Goal: Task Accomplishment & Management: Use online tool/utility

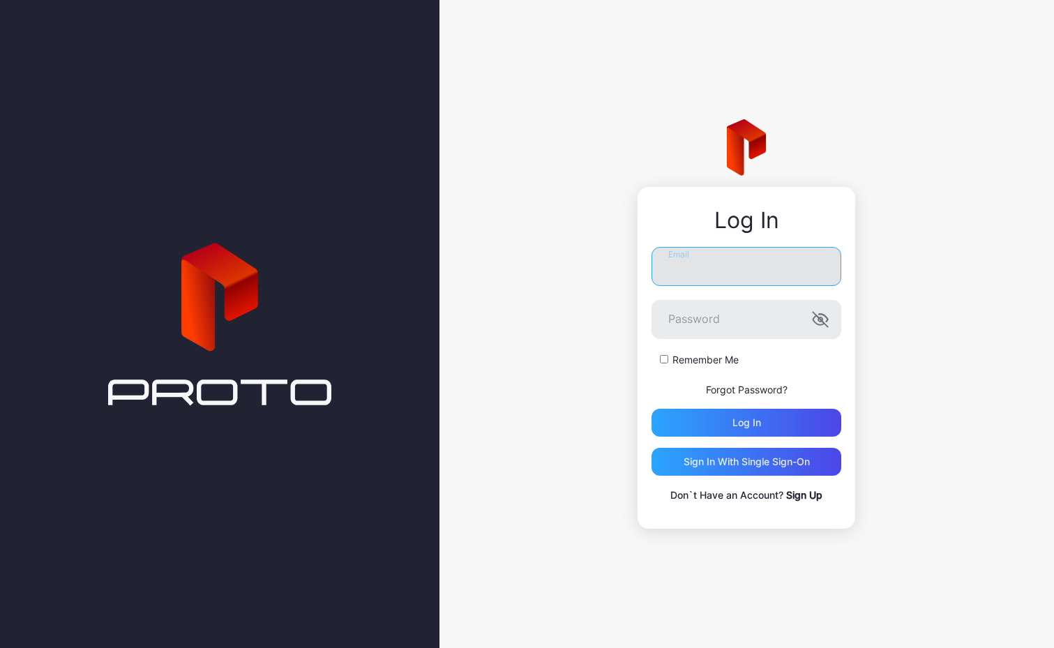
type input "**********"
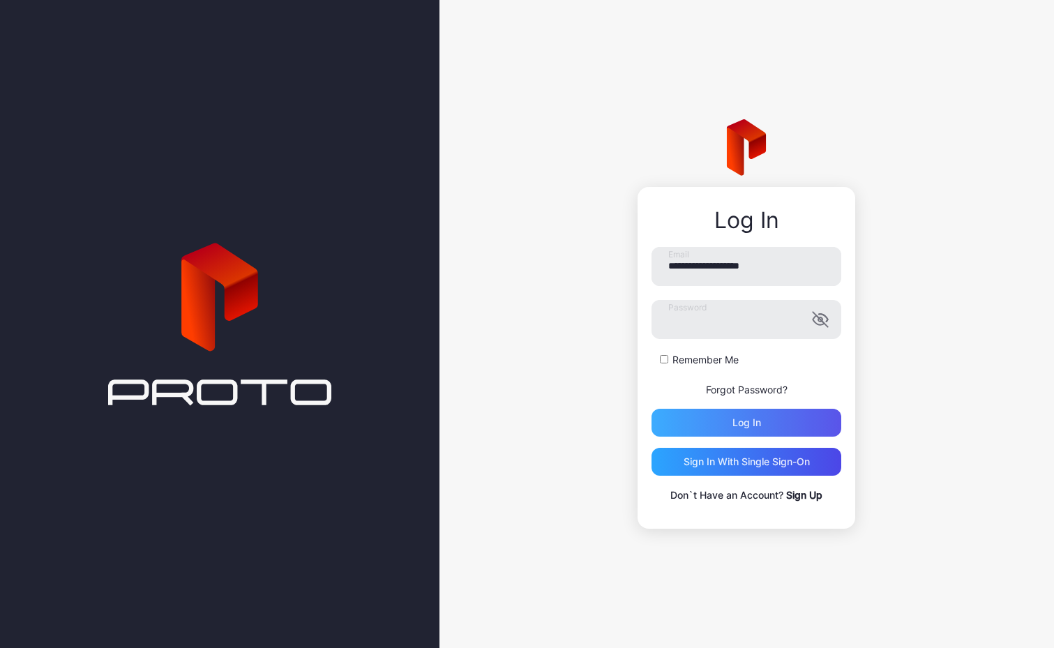
click at [746, 423] on div "Log in" at bounding box center [746, 422] width 29 height 11
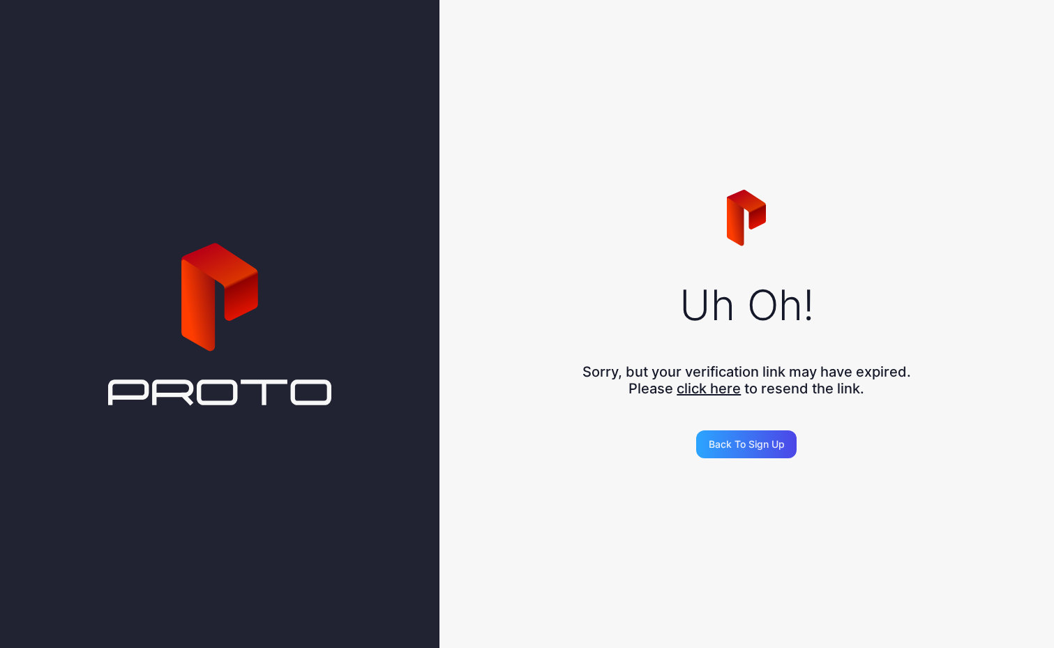
click at [204, 338] on icon at bounding box center [197, 297] width 33 height 105
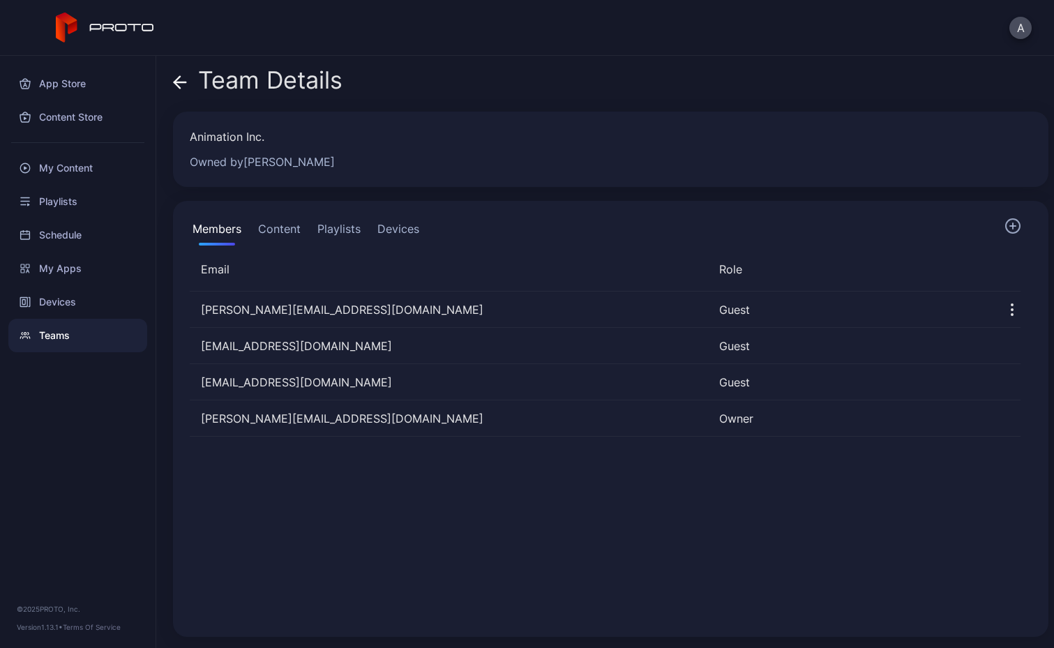
click at [282, 222] on button "Content" at bounding box center [279, 232] width 48 height 28
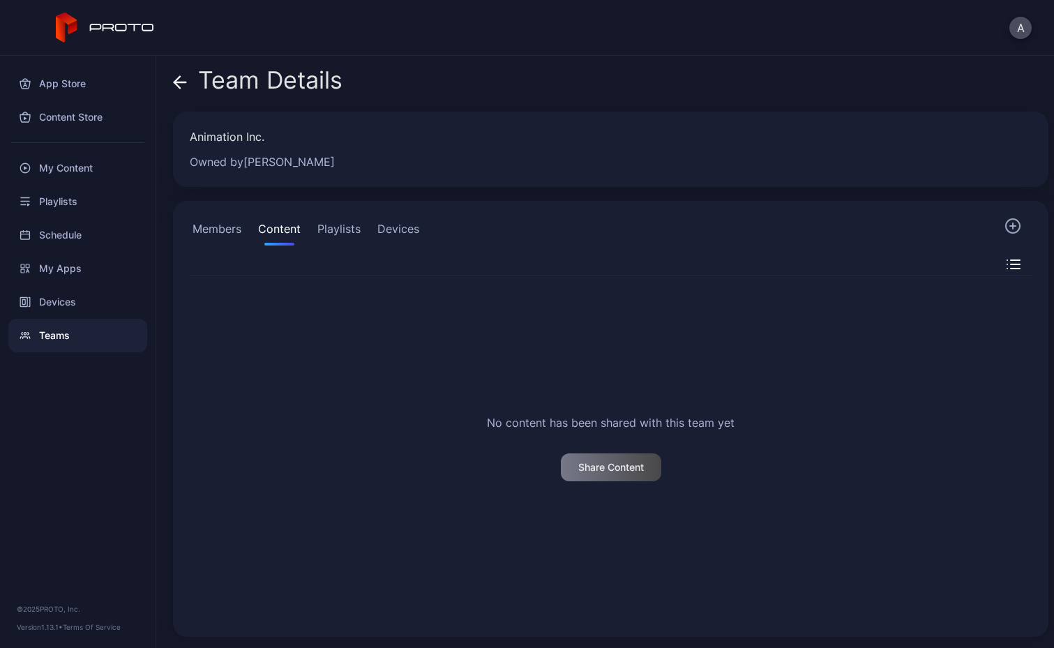
click at [344, 238] on button "Playlists" at bounding box center [339, 232] width 49 height 28
click at [81, 170] on div "My Content" at bounding box center [77, 167] width 139 height 33
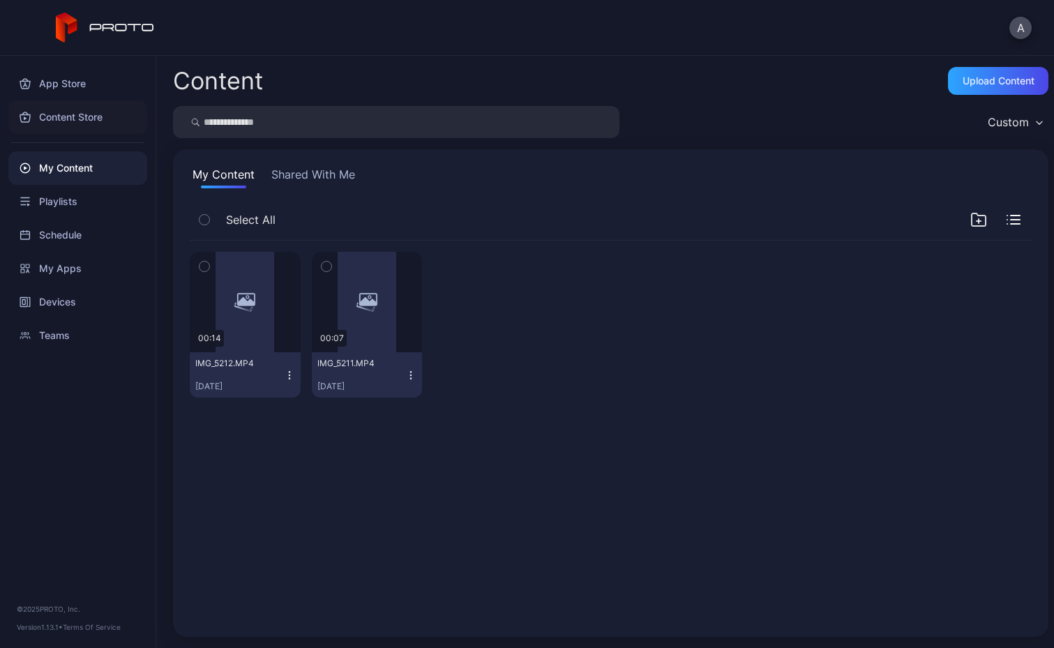
click at [82, 119] on div "Content Store" at bounding box center [77, 116] width 139 height 33
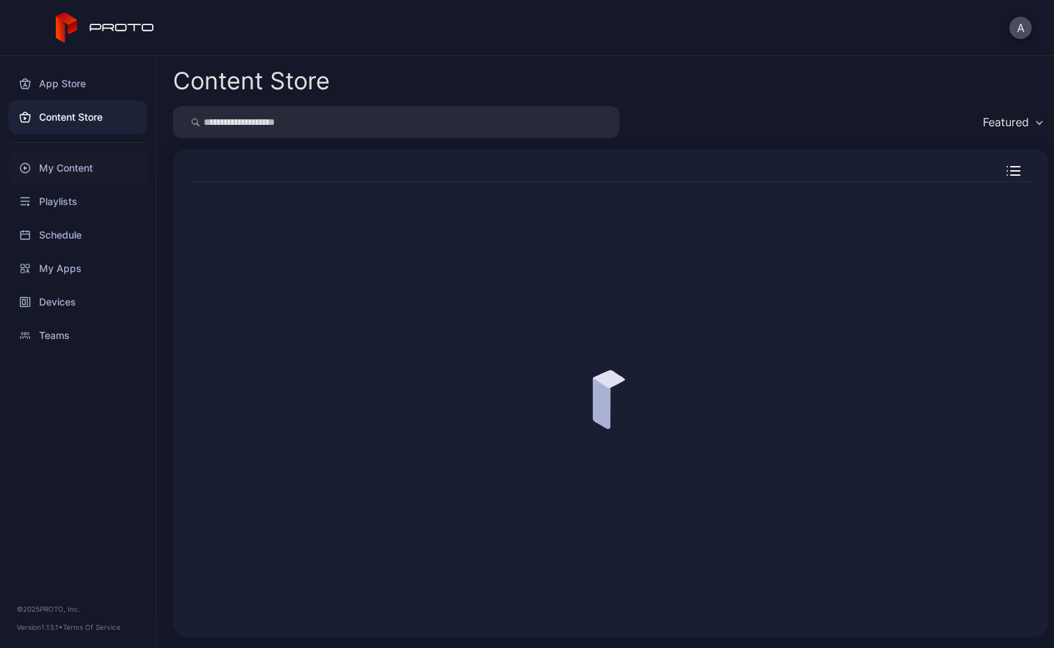
click at [70, 156] on div "My Content" at bounding box center [77, 167] width 139 height 33
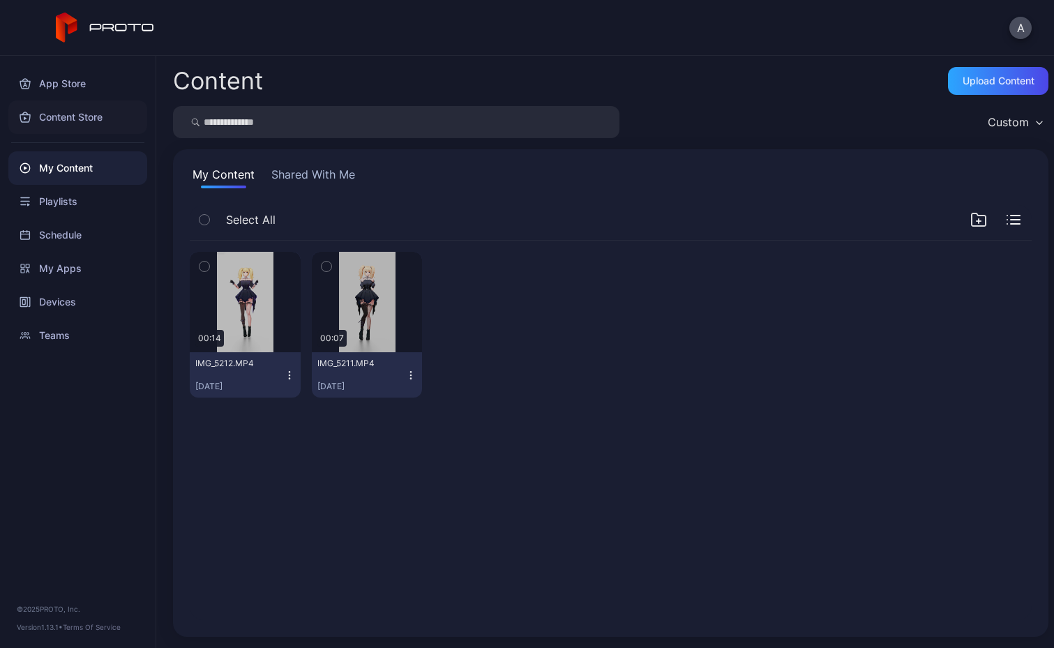
click at [80, 117] on div "Content Store" at bounding box center [77, 116] width 139 height 33
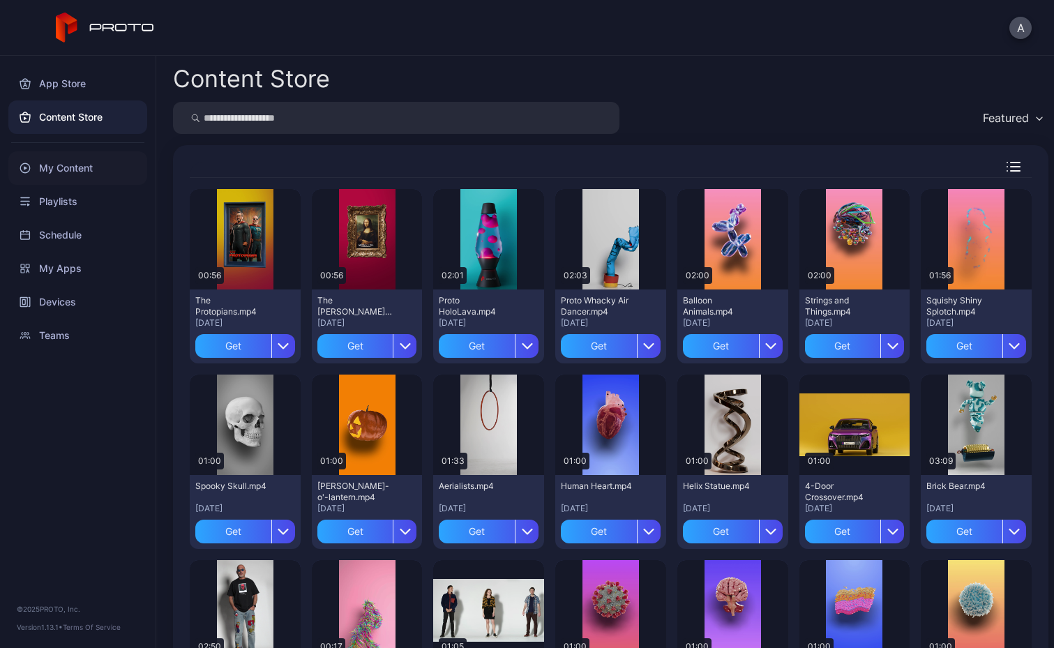
click at [66, 174] on div "My Content" at bounding box center [77, 167] width 139 height 33
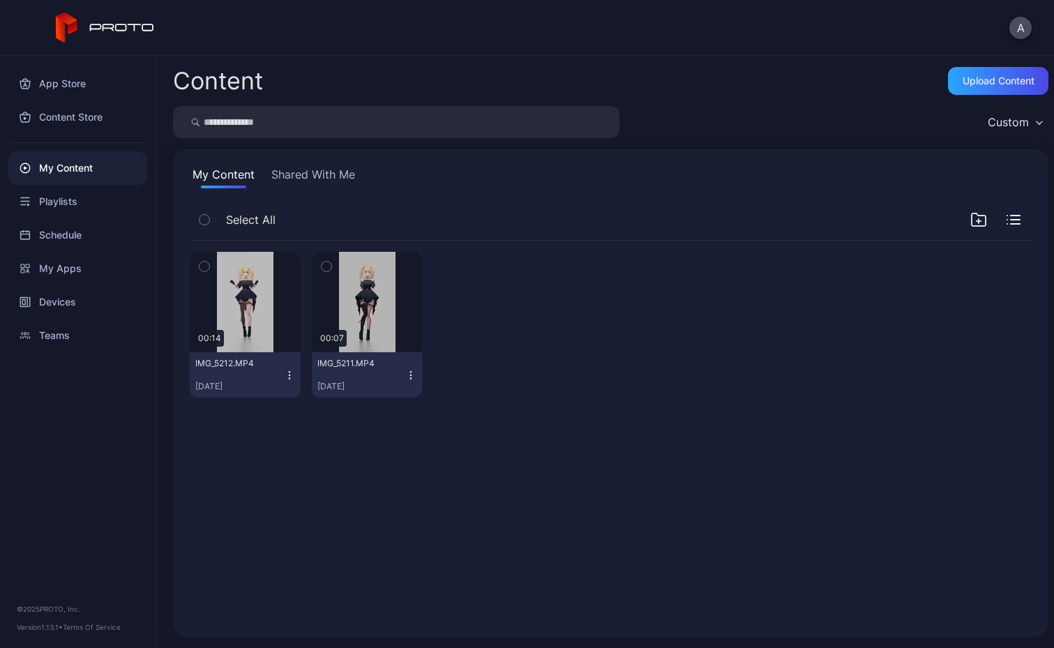
click at [116, 169] on div "My Content" at bounding box center [77, 167] width 139 height 33
click at [101, 113] on div "Content Store" at bounding box center [77, 116] width 139 height 33
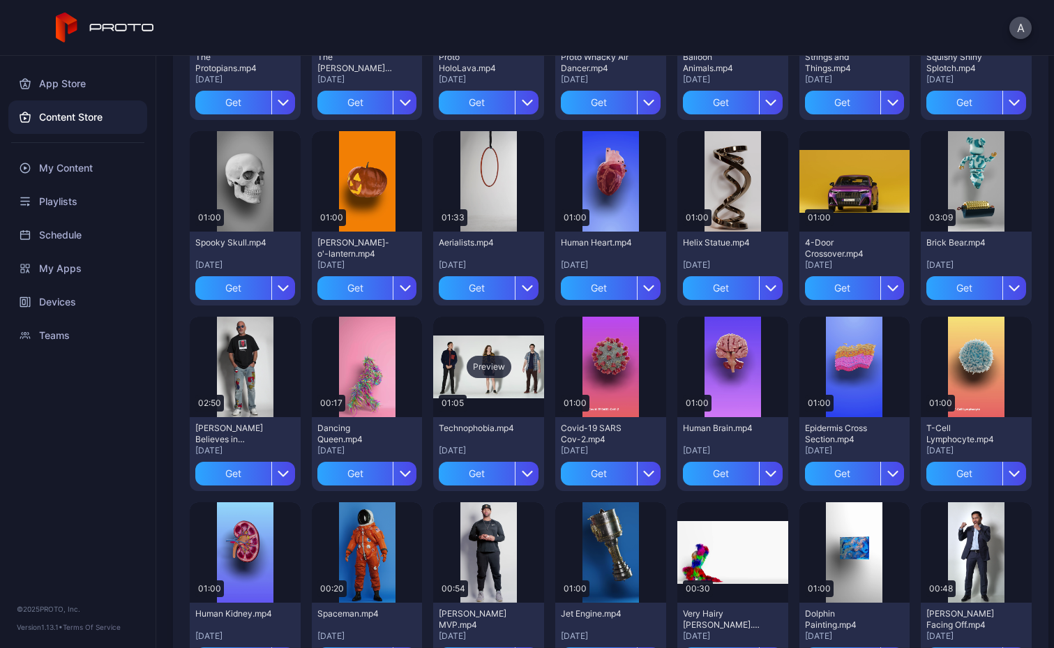
scroll to position [243, 0]
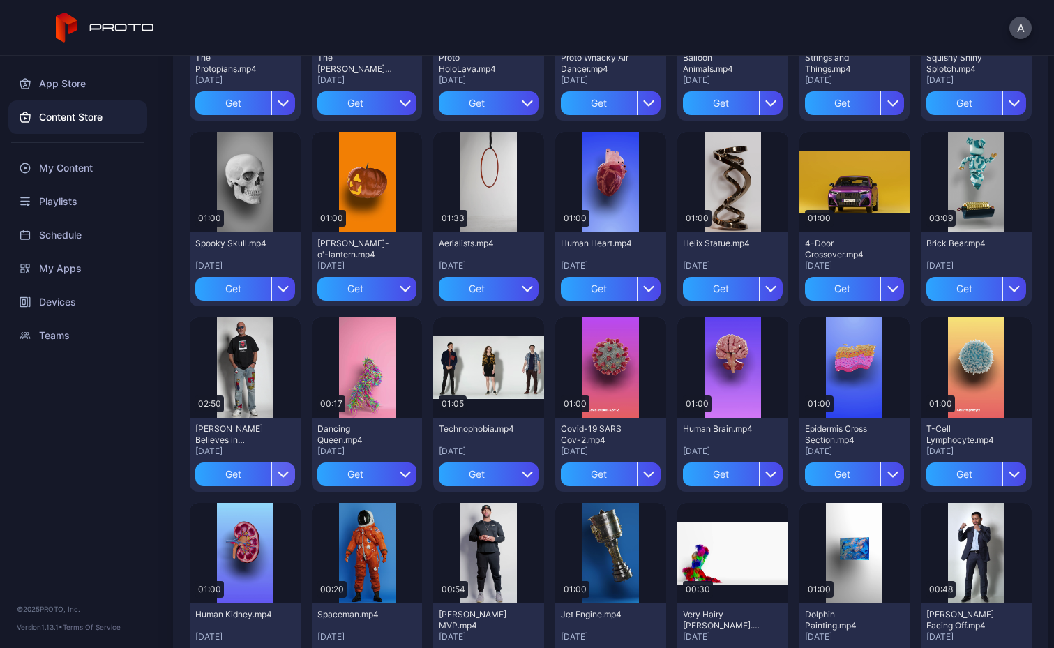
click at [279, 473] on icon "button" at bounding box center [283, 474] width 9 height 4
click at [247, 400] on div "Preview" at bounding box center [245, 367] width 111 height 100
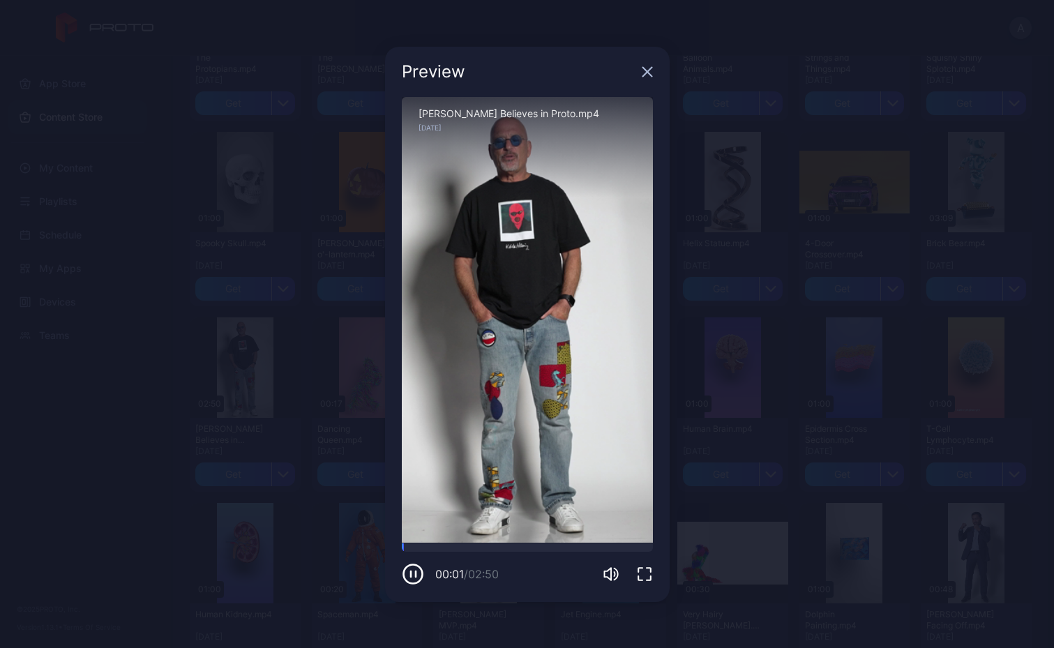
click at [649, 573] on icon "button" at bounding box center [644, 574] width 17 height 17
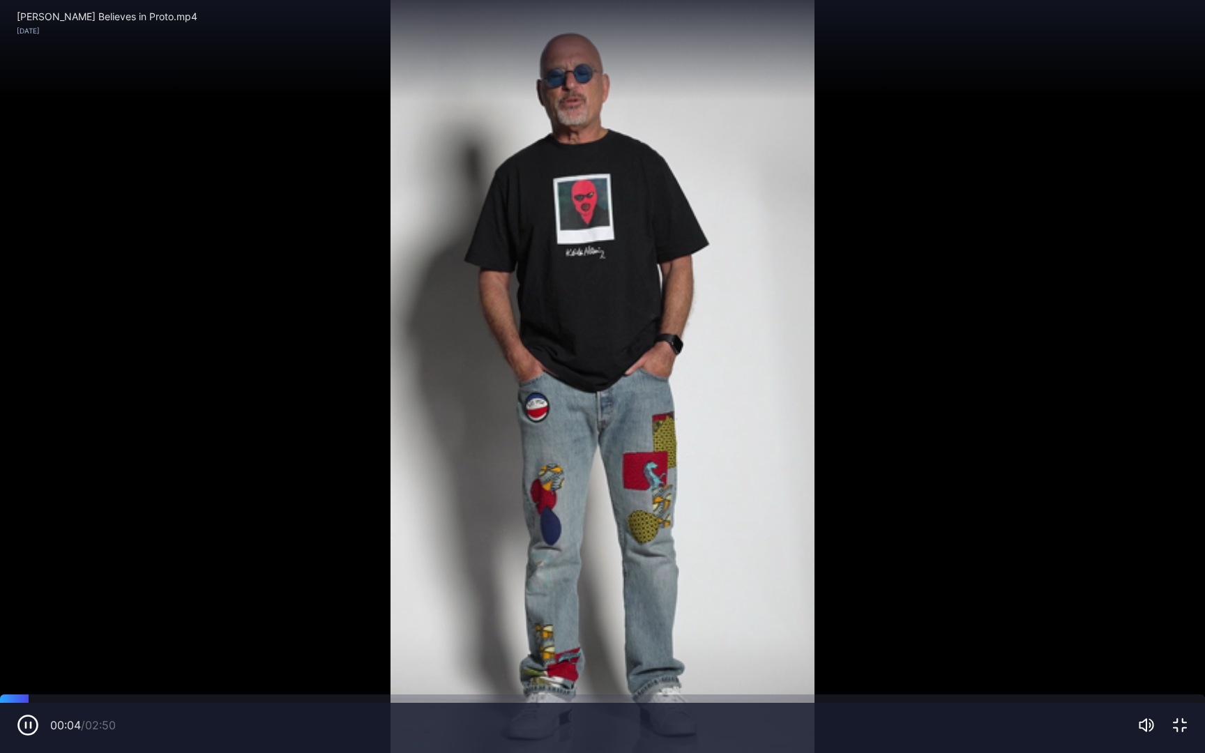
click at [978, 517] on div "Sorry, your browser doesn‘t support embedded videos" at bounding box center [602, 376] width 1205 height 753
click at [1053, 647] on icon "button" at bounding box center [1180, 725] width 13 height 13
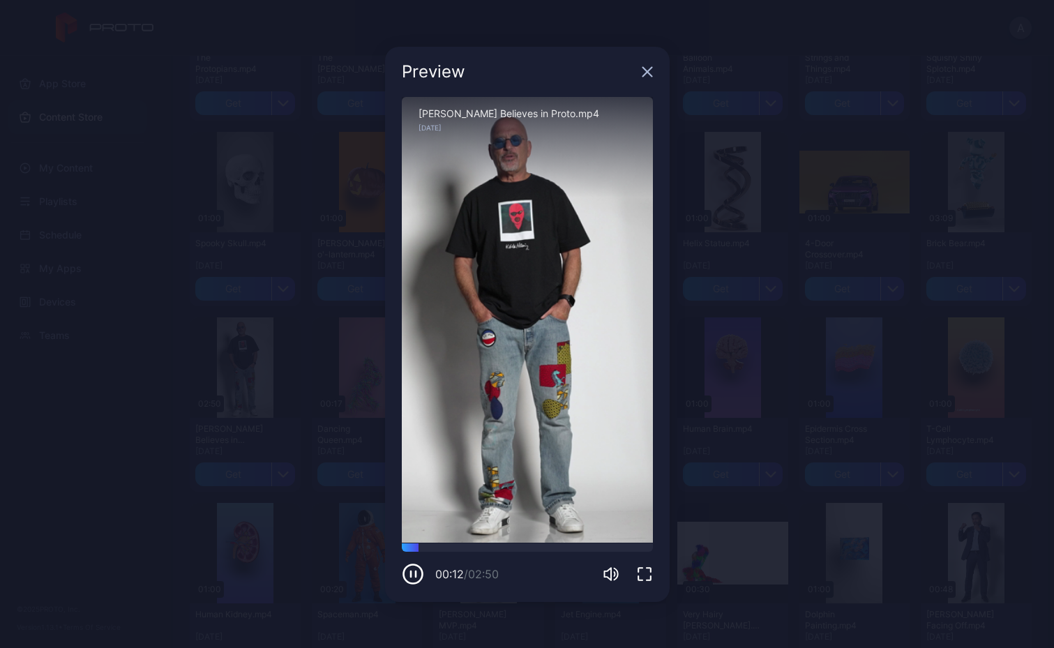
click at [646, 70] on icon "button" at bounding box center [646, 71] width 9 height 9
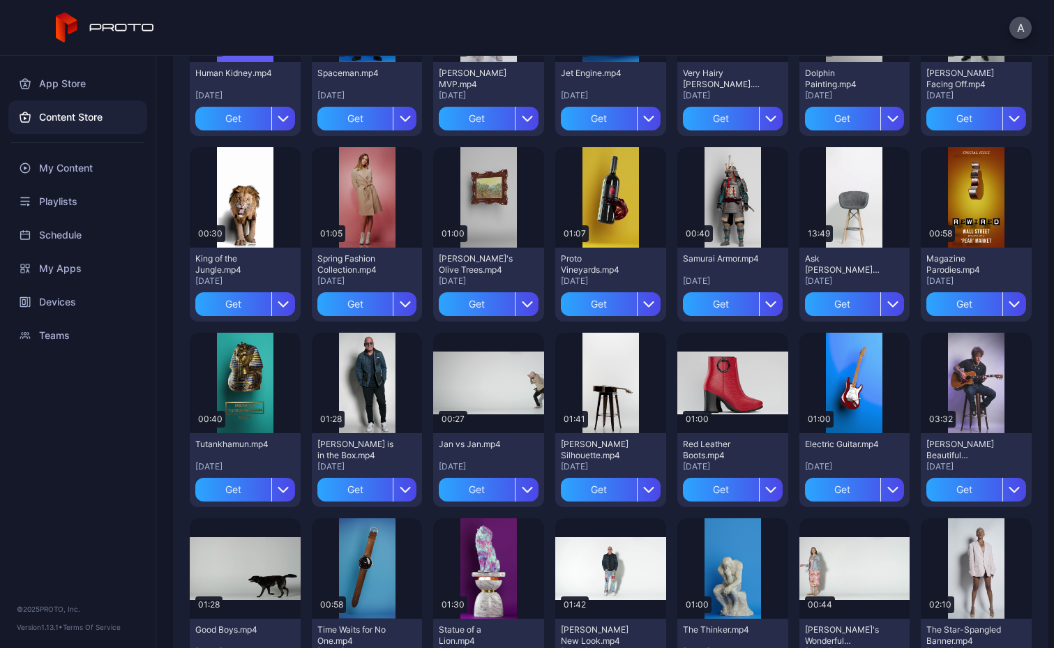
scroll to position [808, 0]
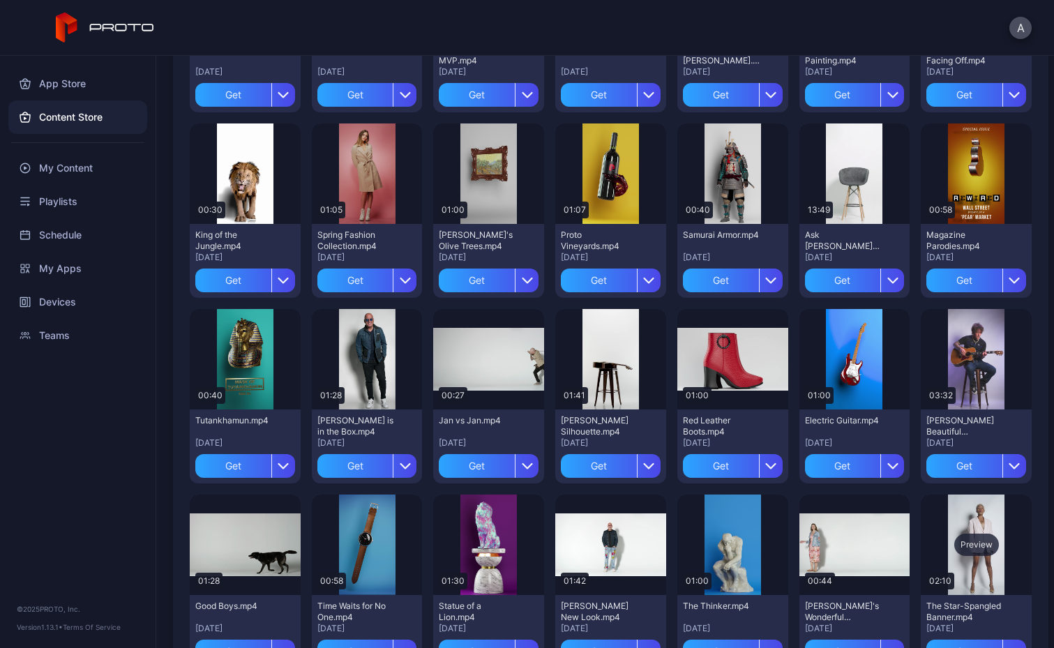
click at [957, 545] on div "Preview" at bounding box center [976, 545] width 45 height 22
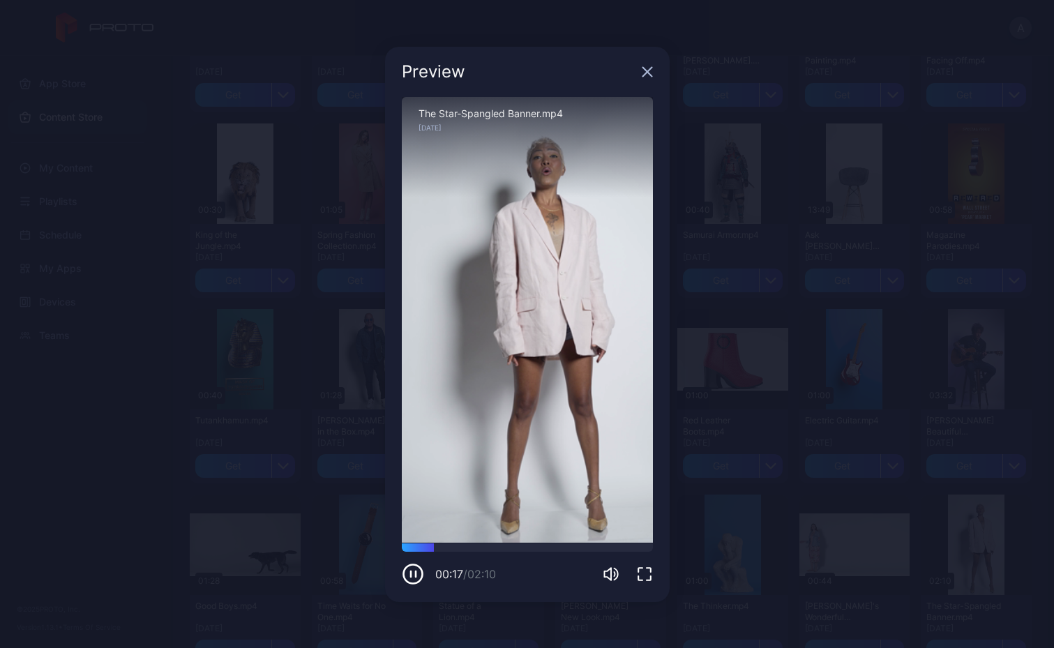
click at [279, 370] on div "Preview Sorry, your browser doesn‘t support embedded videos 00:17 / 02:10 The S…" at bounding box center [527, 324] width 1054 height 648
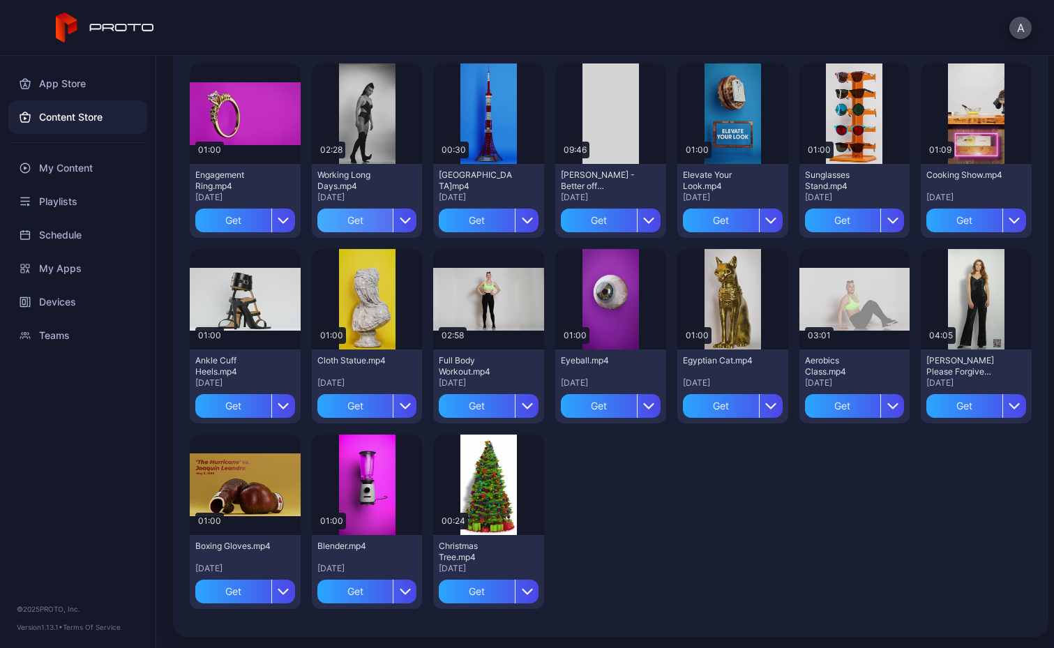
scroll to position [1981, 0]
click at [941, 276] on div "Preview" at bounding box center [976, 299] width 111 height 100
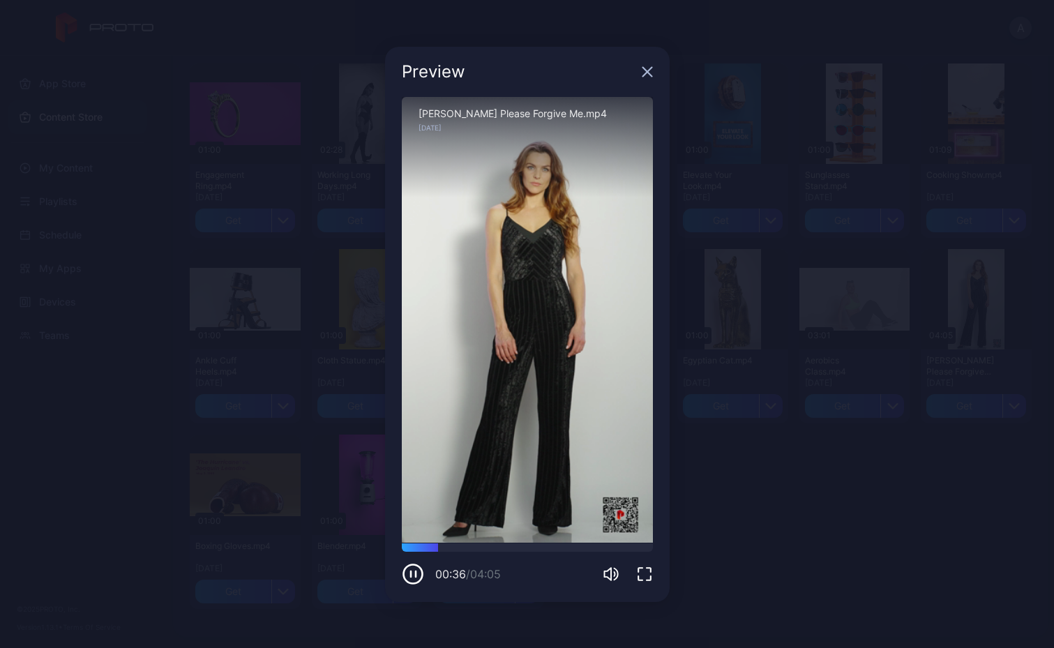
click at [364, 275] on div "Preview Sorry, your browser doesn‘t support embedded videos 00:36 / 04:05 [PERS…" at bounding box center [527, 324] width 1054 height 648
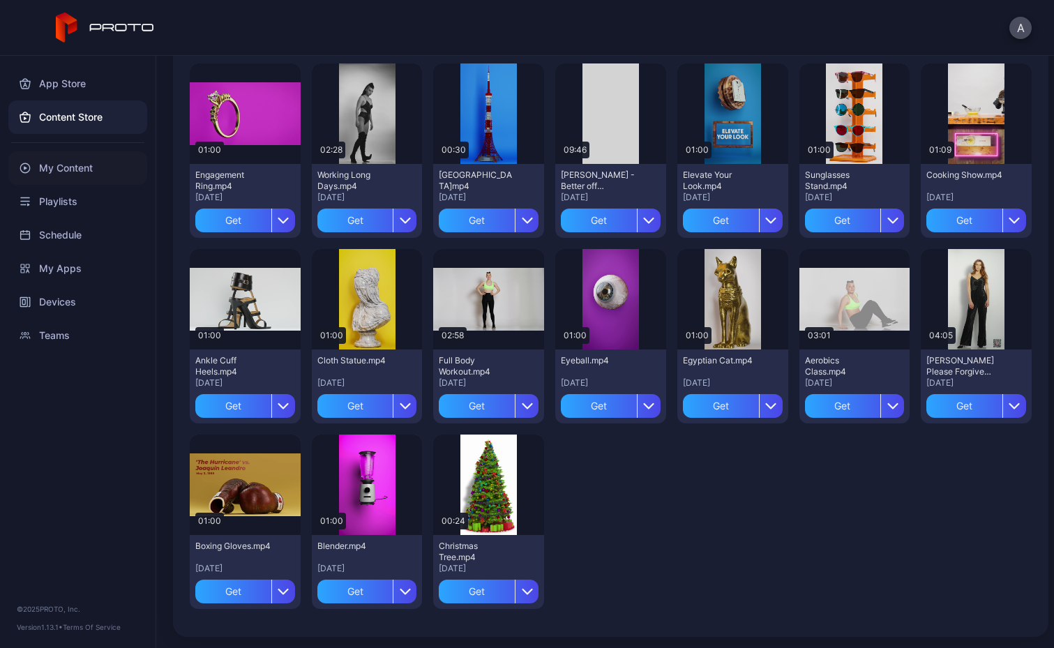
click at [73, 166] on div "My Content" at bounding box center [77, 167] width 139 height 33
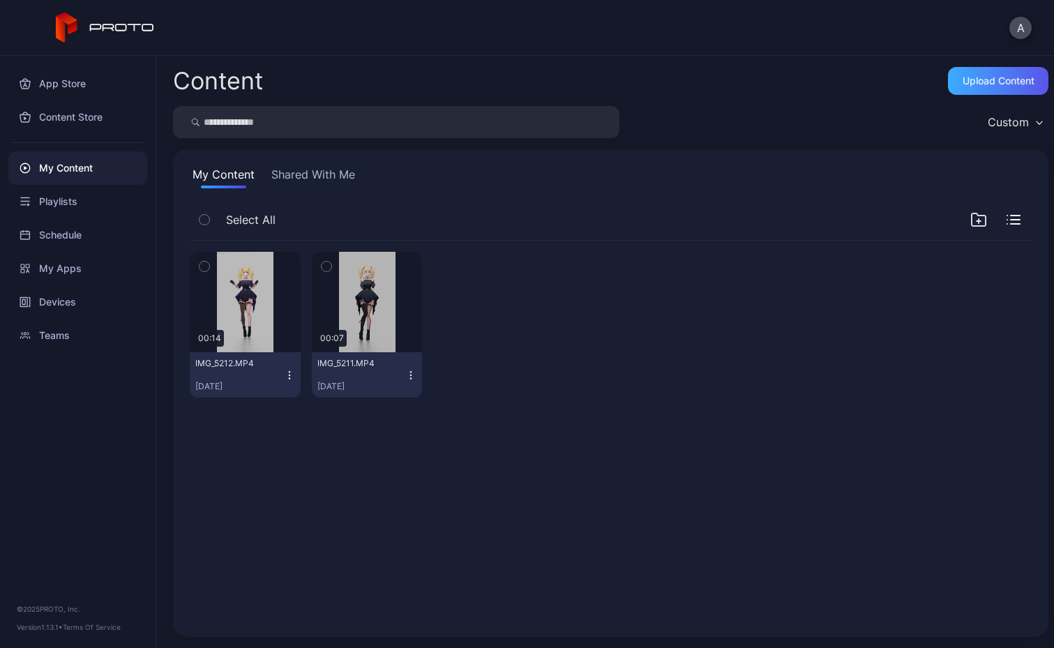
click at [969, 71] on div "Upload Content" at bounding box center [998, 81] width 100 height 28
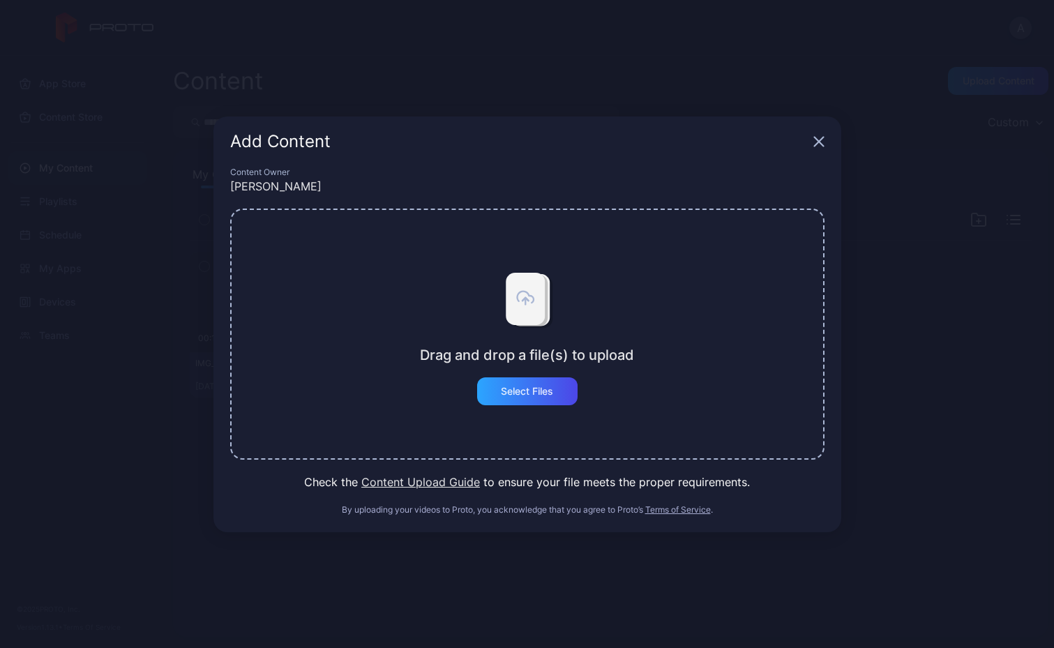
click at [459, 483] on button "Content Upload Guide" at bounding box center [420, 482] width 119 height 17
